Goal: Task Accomplishment & Management: Manage account settings

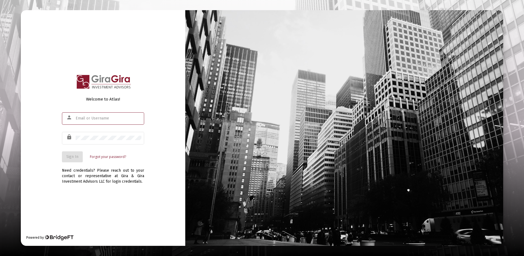
click at [86, 118] on input "text" at bounding box center [109, 118] width 66 height 4
type input "[PERSON_NAME][EMAIL_ADDRESS][DOMAIN_NAME]"
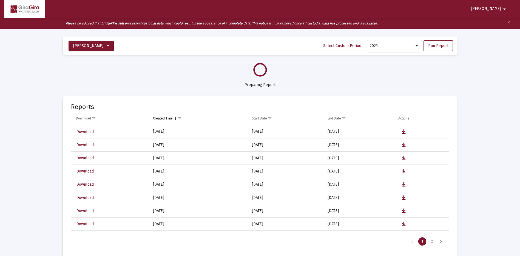
select select "View all"
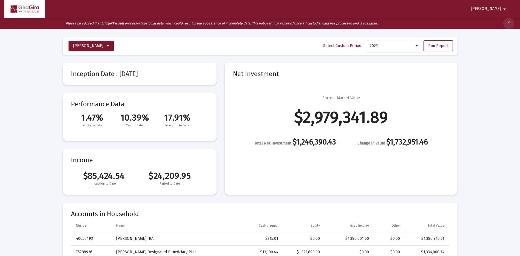
click at [508, 22] on mat-icon "clear" at bounding box center [509, 23] width 4 height 8
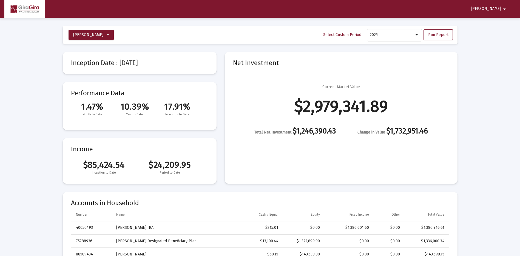
click at [504, 8] on mat-icon "arrow_drop_down" at bounding box center [504, 9] width 7 height 11
click at [502, 23] on button "Logout" at bounding box center [502, 23] width 31 height 13
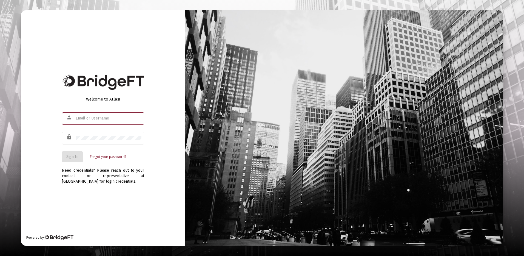
click at [87, 117] on input "text" at bounding box center [109, 118] width 66 height 4
type input "[PERSON_NAME][EMAIL_ADDRESS][DOMAIN_NAME]"
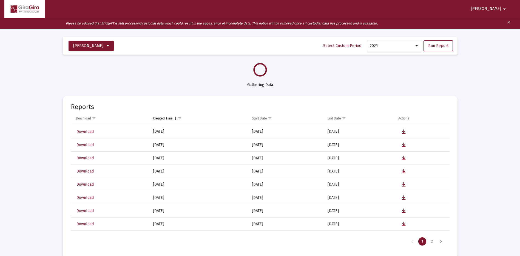
select select "View all"
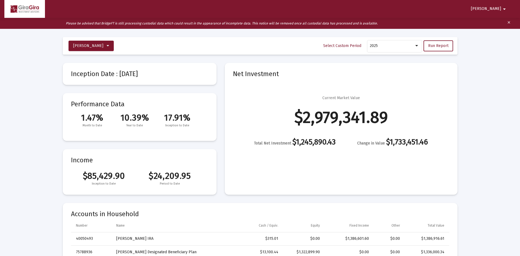
click at [506, 9] on mat-icon "arrow_drop_down" at bounding box center [504, 9] width 7 height 11
click at [505, 24] on button "Logout" at bounding box center [502, 23] width 31 height 13
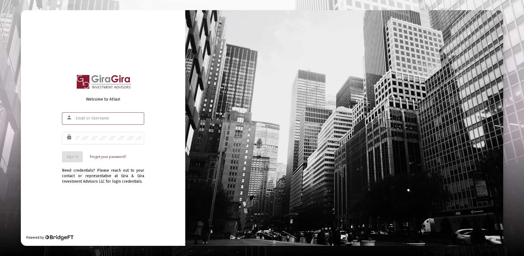
click at [93, 116] on input "text" at bounding box center [109, 118] width 66 height 4
type input "[PERSON_NAME][EMAIL_ADDRESS][DOMAIN_NAME]"
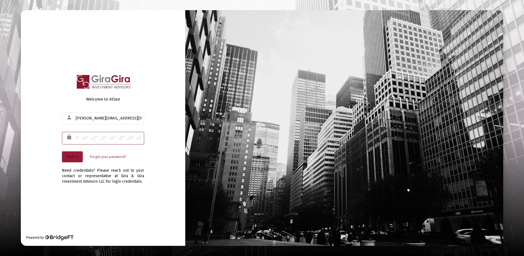
click at [76, 159] on button "Sign In" at bounding box center [72, 156] width 21 height 11
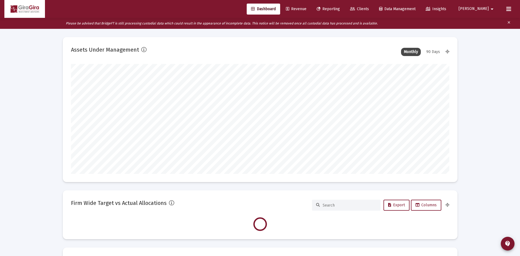
scroll to position [110, 204]
type input "[DATE]"
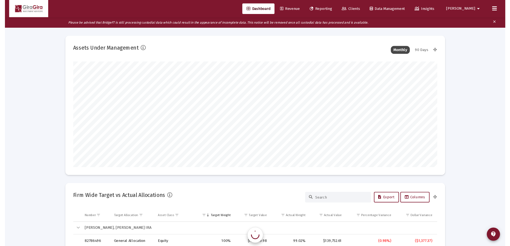
scroll to position [110, 177]
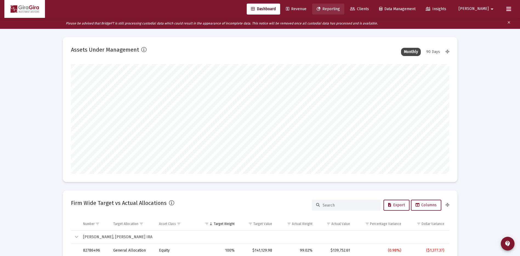
click at [340, 8] on span "Reporting" at bounding box center [328, 9] width 23 height 5
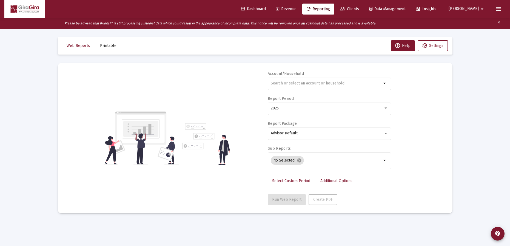
drag, startPoint x: 467, startPoint y: 90, endPoint x: 396, endPoint y: 94, distance: 70.9
click at [396, 95] on div "Loading... Web Reports Printable Help Settings Account/Household arrow_drop_dow…" at bounding box center [255, 134] width 510 height 246
